Goal: Navigation & Orientation: Find specific page/section

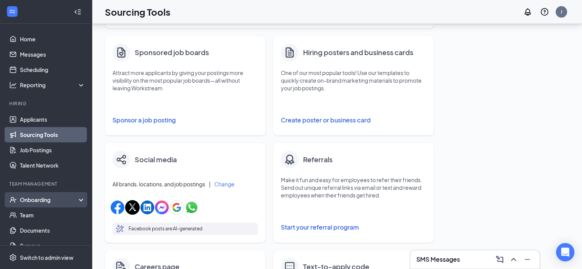
scroll to position [46, 0]
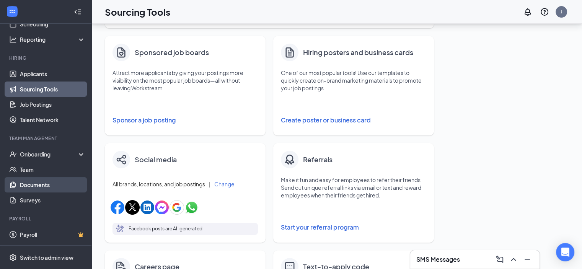
click at [35, 186] on link "Documents" at bounding box center [52, 184] width 65 height 15
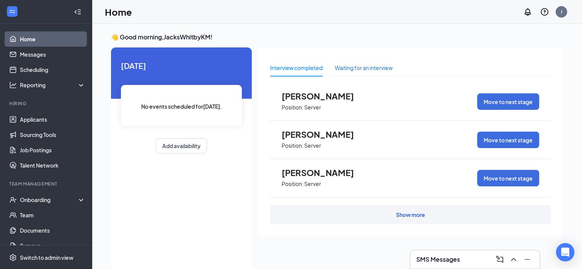
click at [348, 68] on div "Waiting for an interview" at bounding box center [364, 68] width 58 height 8
click at [300, 71] on div "Interview completed" at bounding box center [296, 68] width 52 height 8
click at [514, 259] on icon "ChevronUp" at bounding box center [513, 259] width 5 height 3
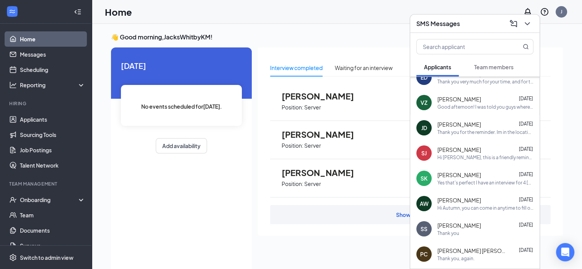
scroll to position [64, 0]
click at [501, 150] on div "Sarah Johnson Sep 30" at bounding box center [486, 149] width 96 height 8
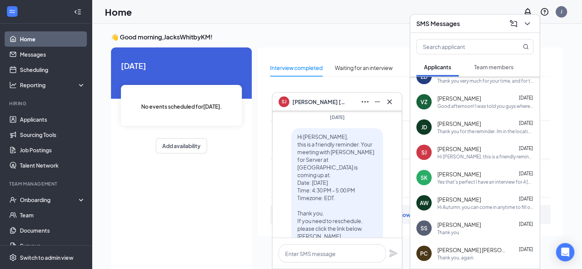
scroll to position [0, 0]
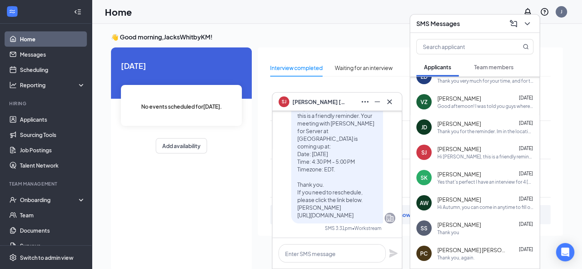
click at [482, 161] on div "SJ Sarah Johnson Sep 30 Hi Sarah Johnson, this is a friendly reminder. Your mee…" at bounding box center [474, 152] width 129 height 25
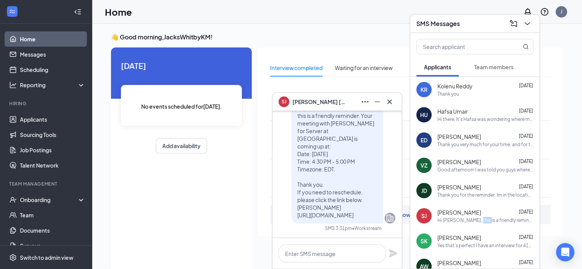
click at [494, 71] on button "Team members" at bounding box center [494, 66] width 55 height 19
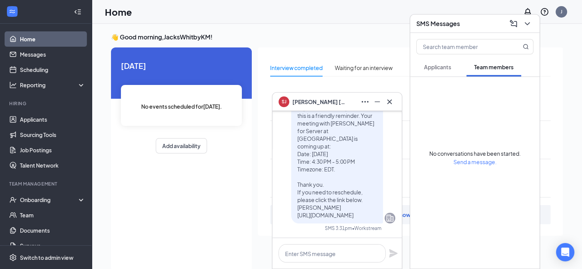
click at [442, 68] on span "Applicants" at bounding box center [437, 67] width 27 height 7
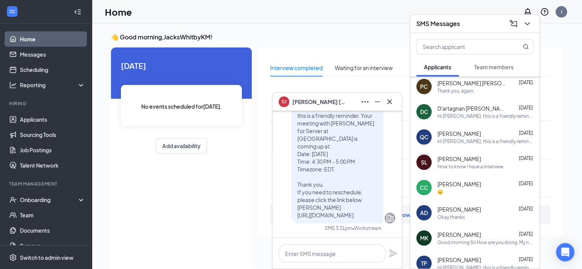
scroll to position [231, 0]
click at [488, 116] on div "Hi D'artagnan Charpentier, this is a friendly reminder. Your meeting with Jack …" at bounding box center [486, 116] width 96 height 7
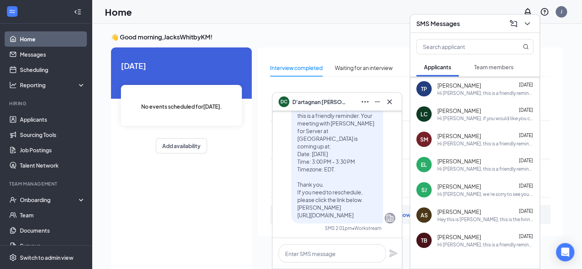
scroll to position [427, 0]
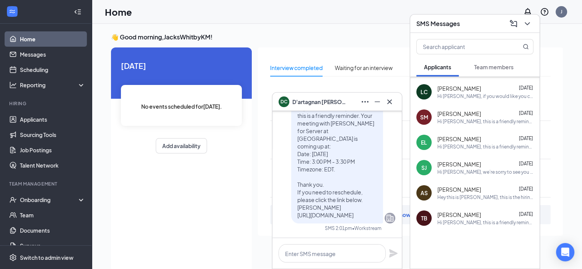
click at [484, 194] on div "Hey this is Adrien, this is the hiring manager" at bounding box center [486, 197] width 96 height 7
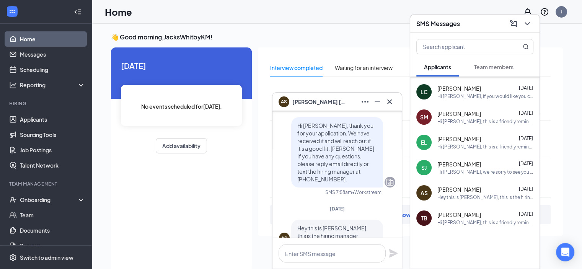
scroll to position [-21, 0]
click at [391, 103] on icon "Cross" at bounding box center [389, 101] width 5 height 5
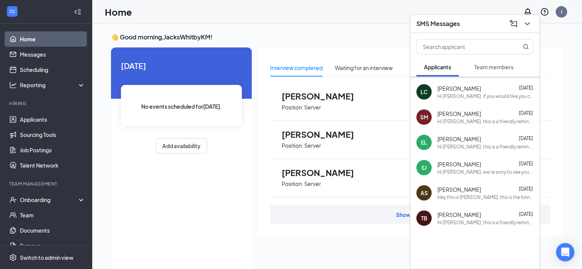
click at [138, 172] on div "Today No events scheduled for today . Add availability" at bounding box center [181, 159] width 141 height 225
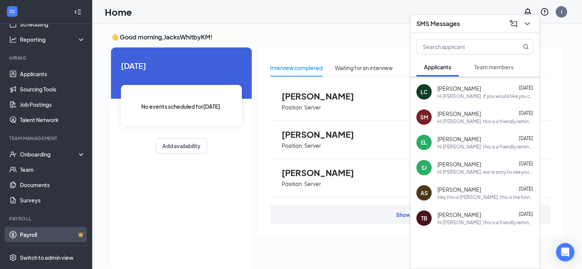
click at [40, 234] on link "Payroll" at bounding box center [52, 234] width 65 height 15
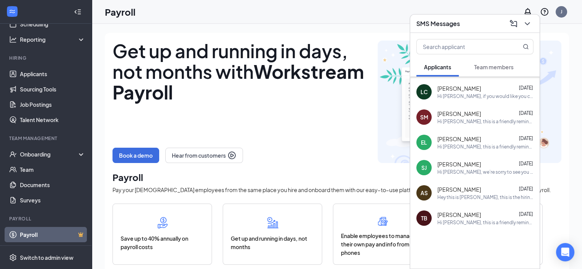
scroll to position [20, 0]
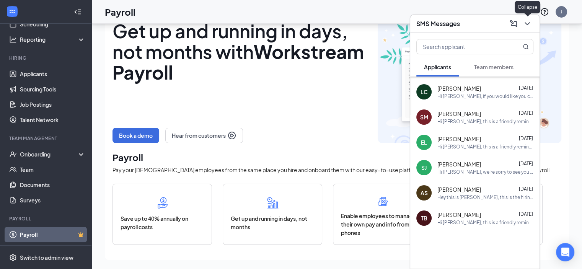
click at [529, 22] on icon "ChevronDown" at bounding box center [527, 23] width 9 height 9
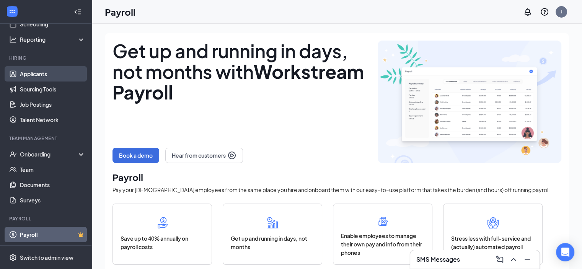
scroll to position [0, 0]
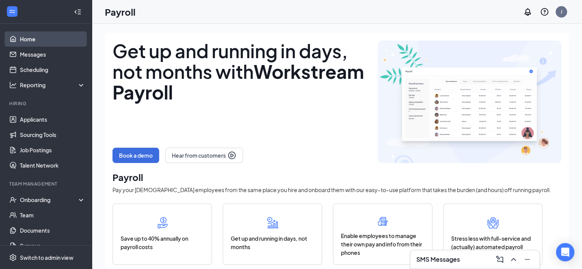
click at [49, 39] on link "Home" at bounding box center [52, 38] width 65 height 15
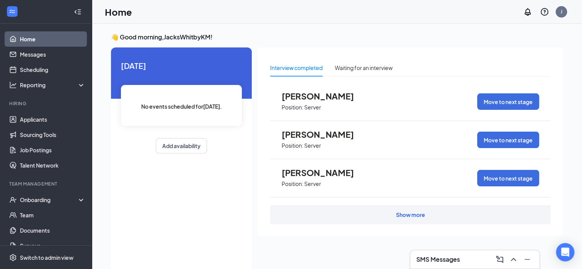
click at [27, 39] on link "Home" at bounding box center [52, 38] width 65 height 15
